Goal: Check status: Check status

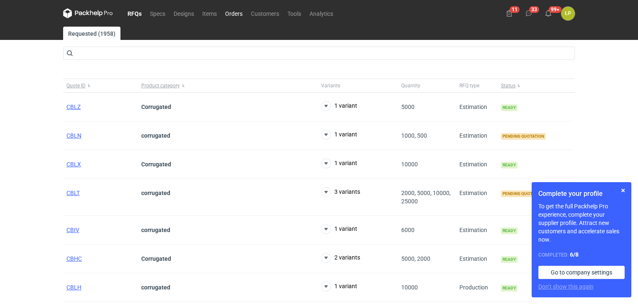
click at [242, 18] on link "Orders" at bounding box center [234, 13] width 26 height 10
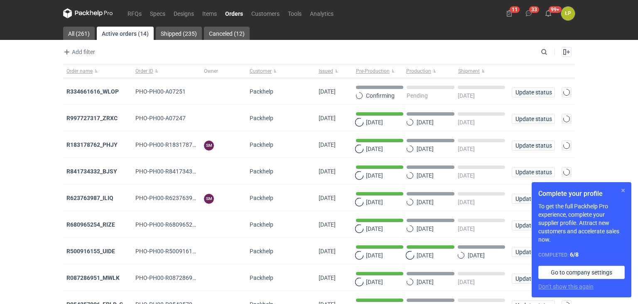
click at [622, 194] on button "button" at bounding box center [623, 190] width 10 height 10
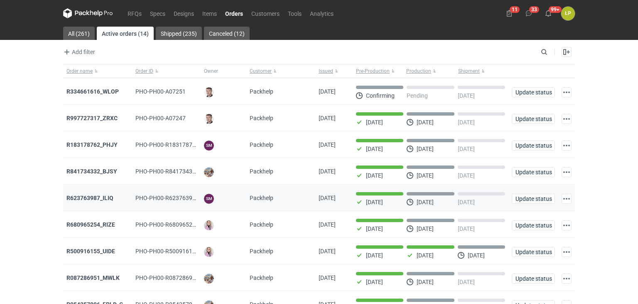
scroll to position [170, 0]
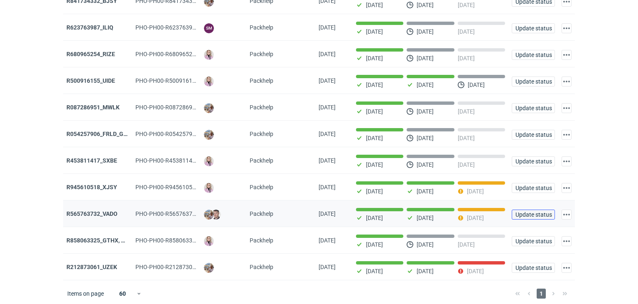
click at [518, 211] on span "Update status" at bounding box center [533, 214] width 36 height 6
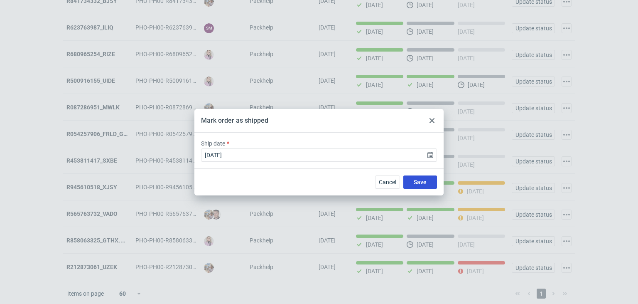
click at [418, 184] on span "Save" at bounding box center [420, 182] width 13 height 6
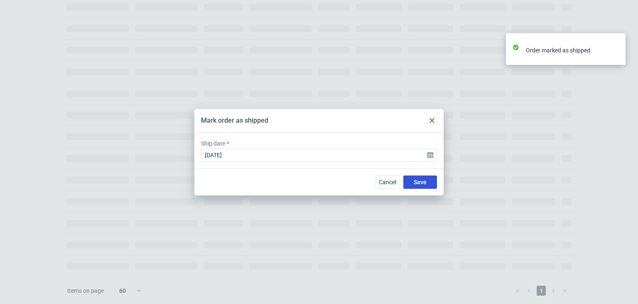
scroll to position [103, 0]
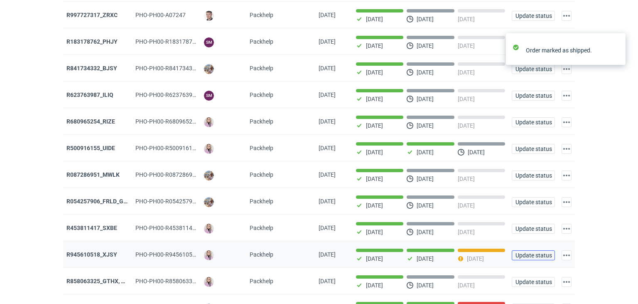
click at [521, 254] on span "Update status" at bounding box center [533, 255] width 36 height 6
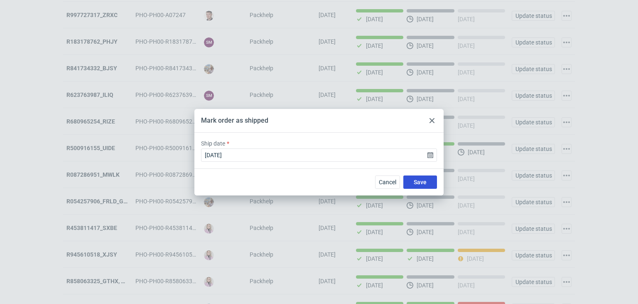
click at [427, 185] on button "Save" at bounding box center [420, 181] width 34 height 13
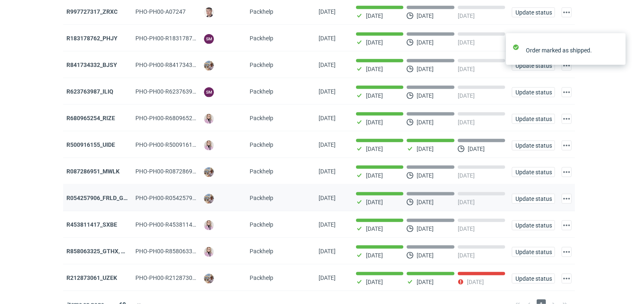
scroll to position [118, 0]
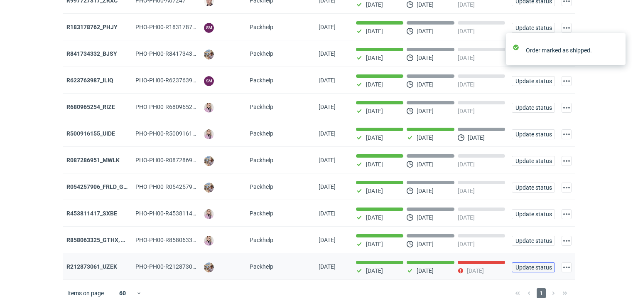
click at [528, 262] on button "Update status" at bounding box center [533, 267] width 43 height 10
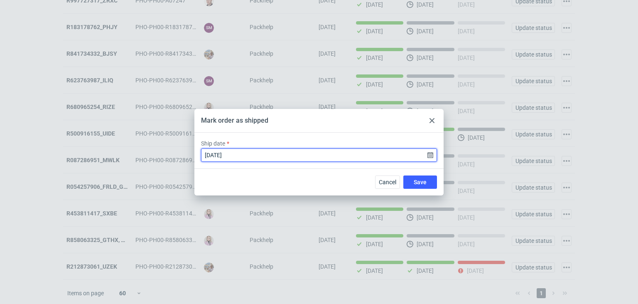
click at [430, 157] on input "[DATE]" at bounding box center [319, 154] width 236 height 13
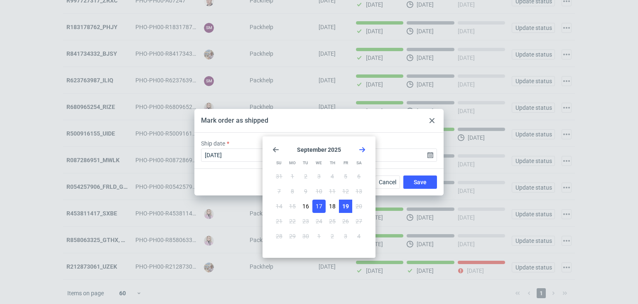
click at [345, 207] on span "19" at bounding box center [345, 206] width 7 height 8
type input "[DATE]"
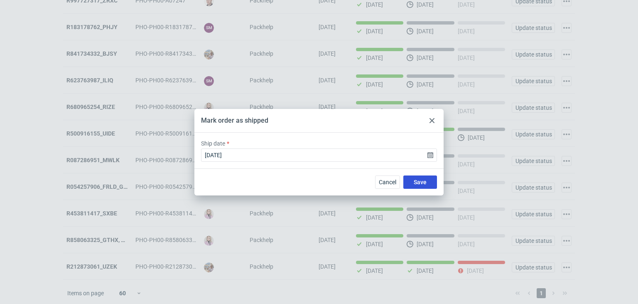
click at [410, 184] on button "Save" at bounding box center [420, 181] width 34 height 13
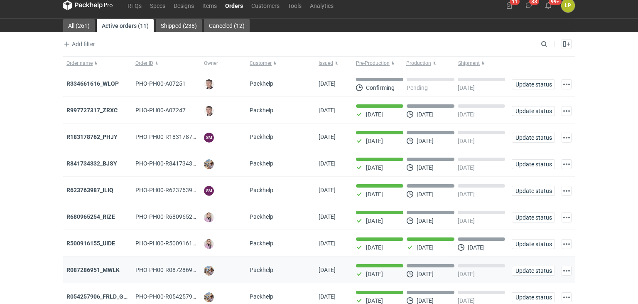
scroll to position [0, 0]
